Goal: Task Accomplishment & Management: Manage account settings

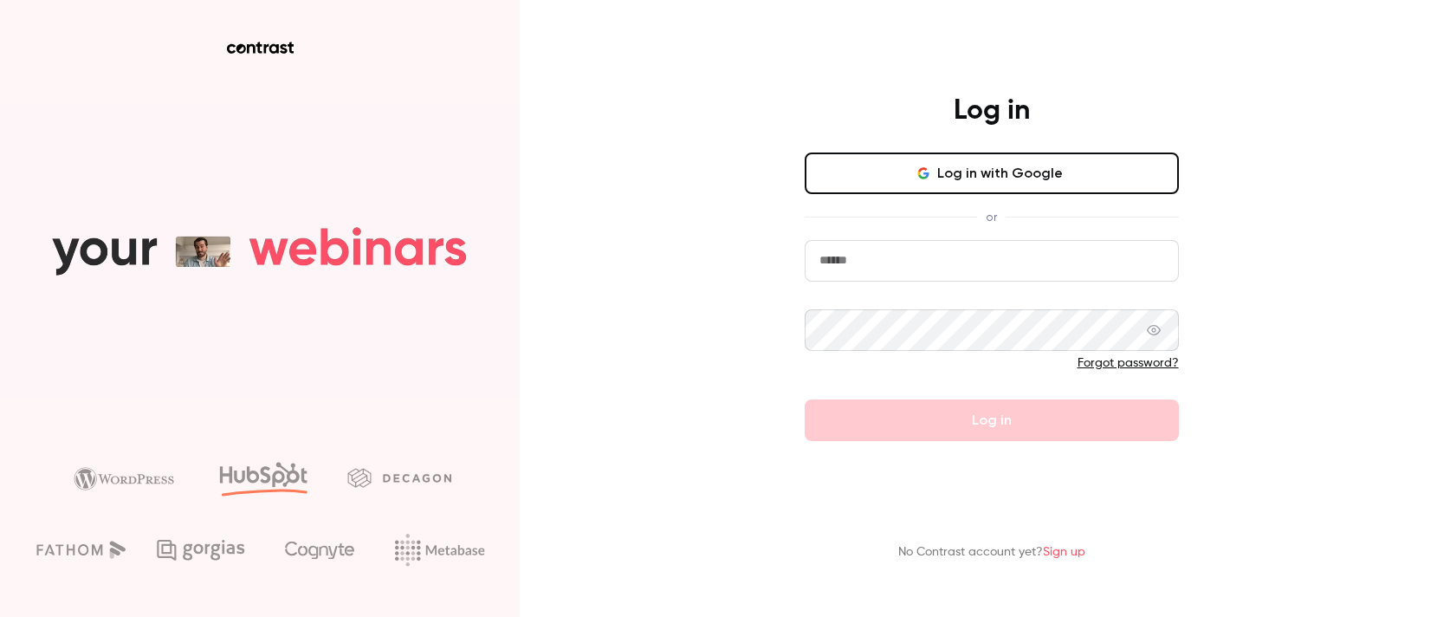
click at [1066, 552] on link "Sign up" at bounding box center [1064, 552] width 42 height 12
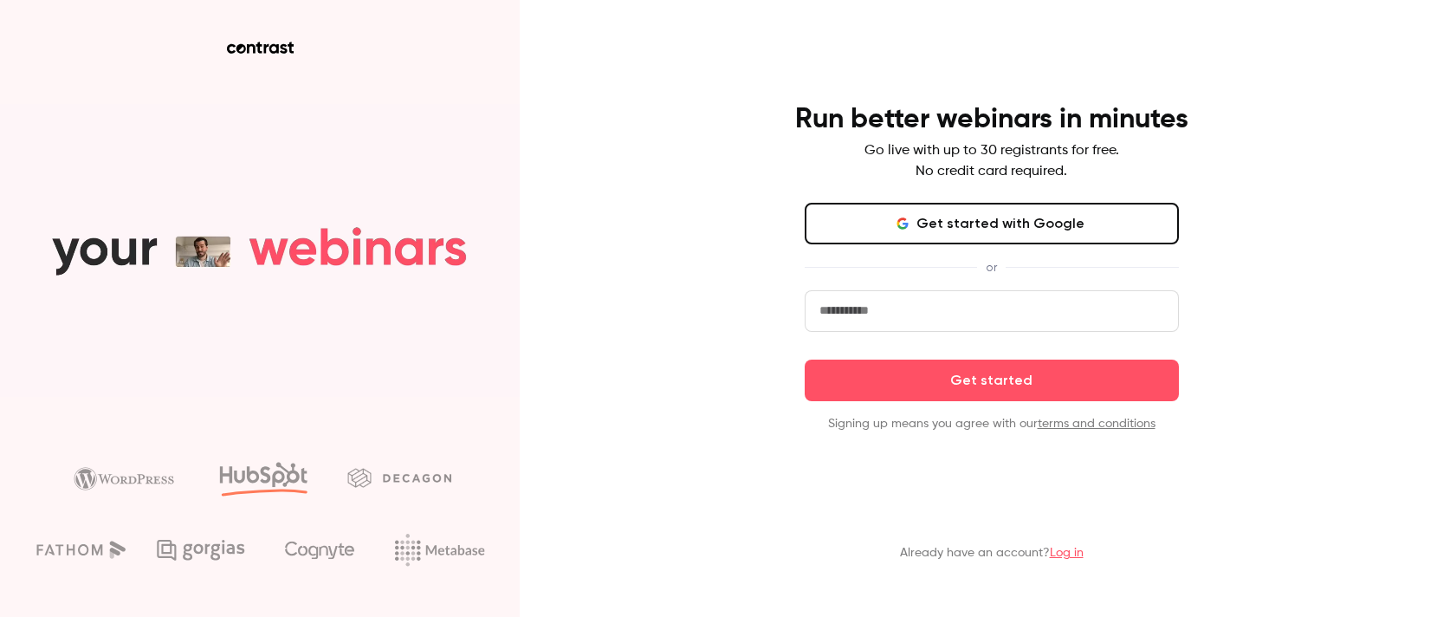
click at [990, 225] on button "Get started with Google" at bounding box center [991, 224] width 374 height 42
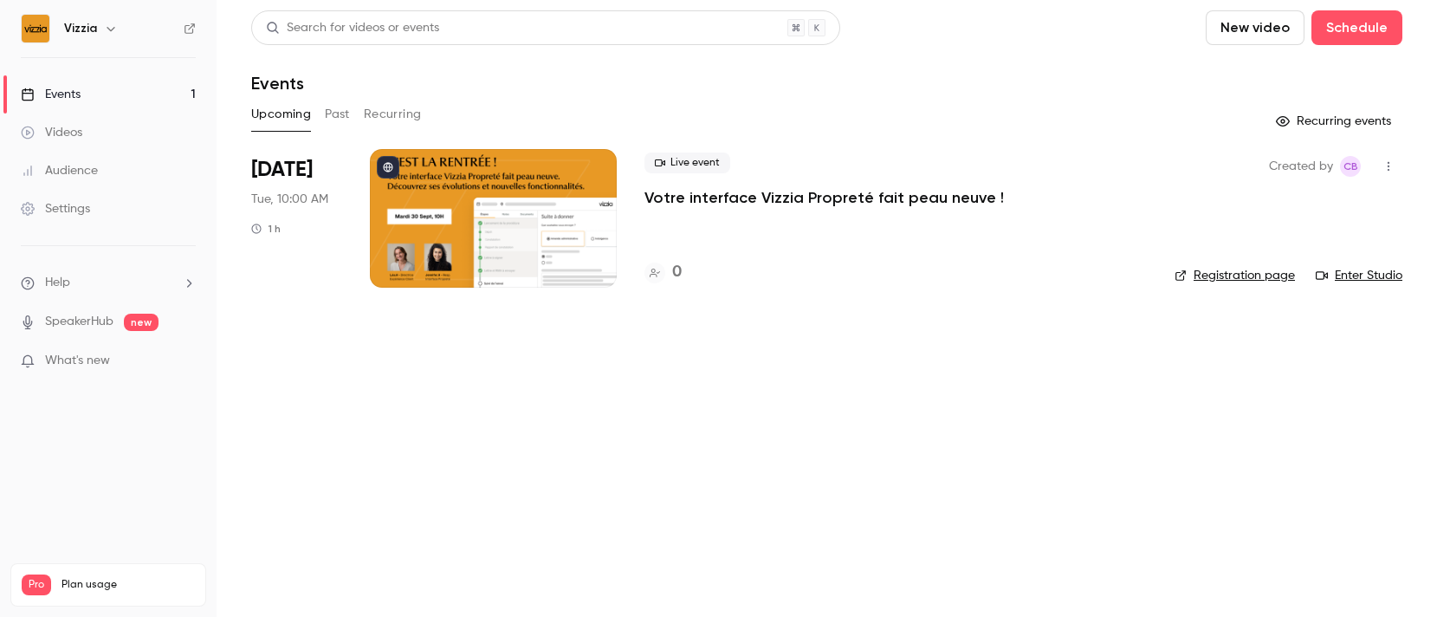
click at [115, 361] on p "What's new" at bounding box center [94, 361] width 147 height 18
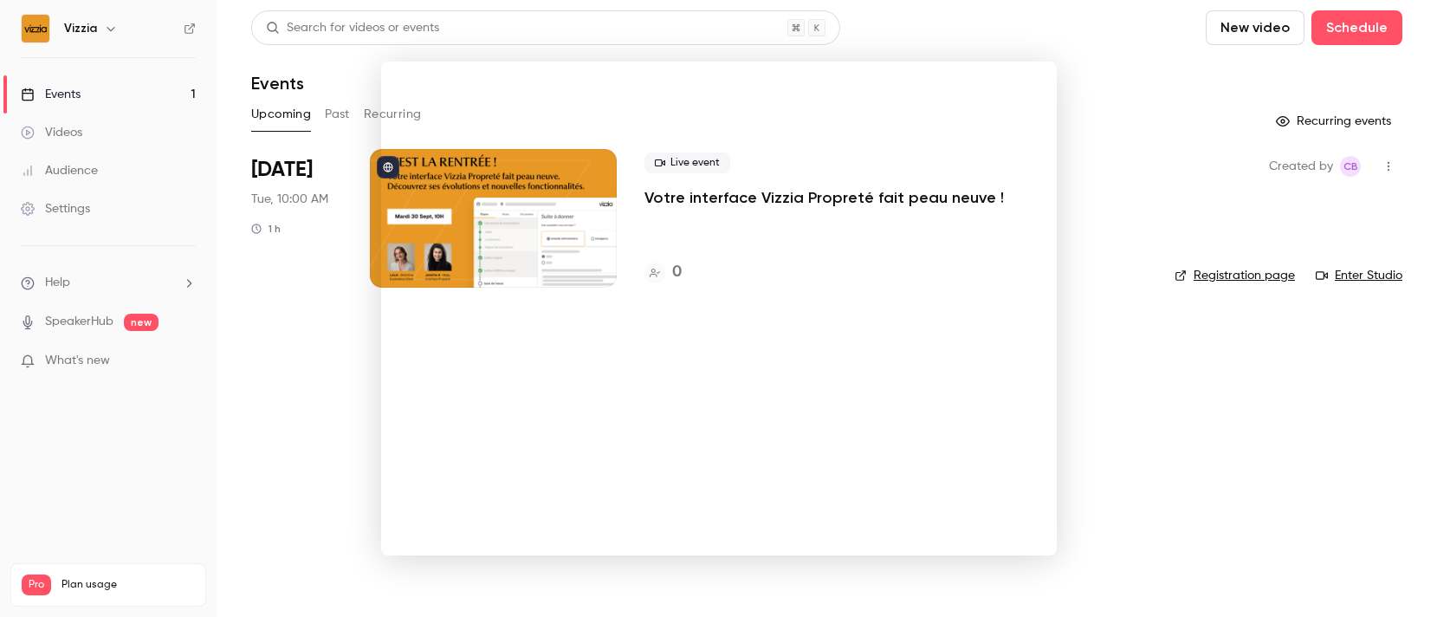
click at [1249, 180] on div at bounding box center [718, 308] width 1437 height 617
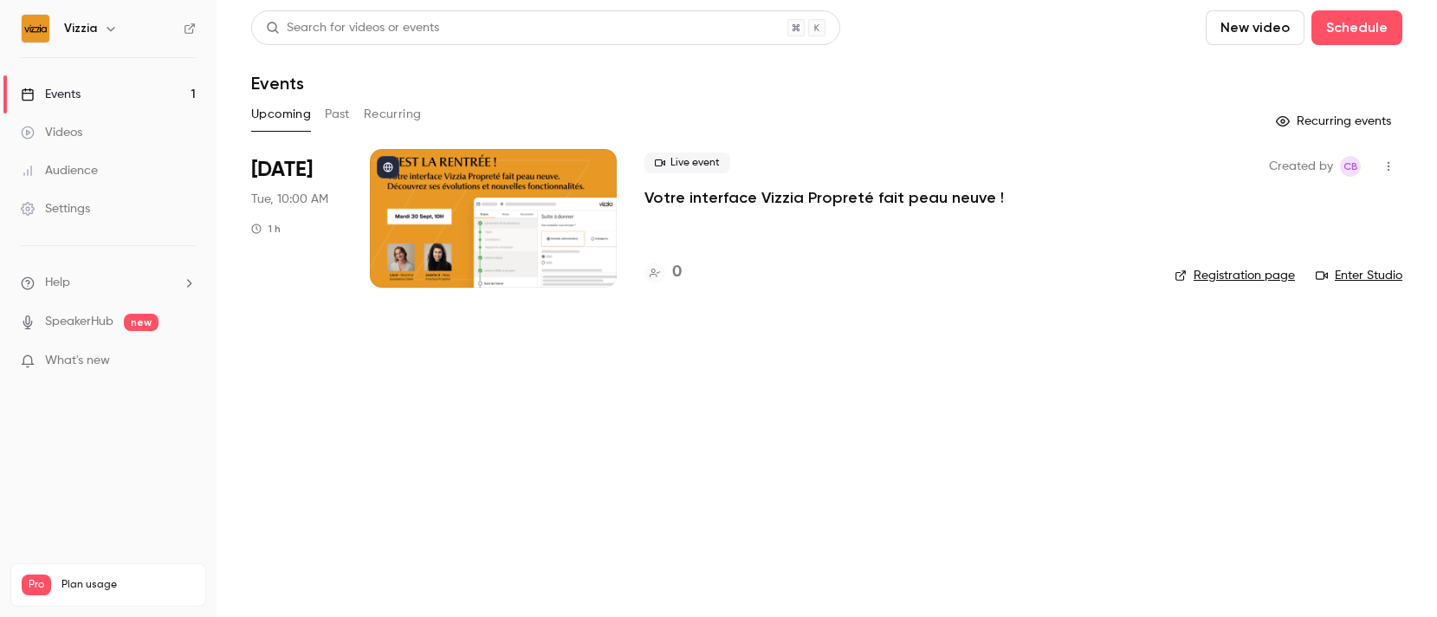
click at [512, 197] on div at bounding box center [493, 218] width 247 height 139
